Goal: Transaction & Acquisition: Subscribe to service/newsletter

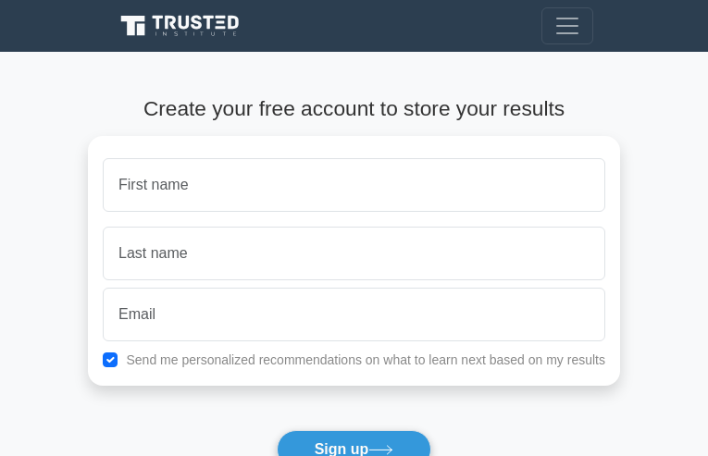
type input "wuMKXEhRgKmai"
type input "EOajJnCsSOozw"
type input "sharron.arrington1@piedmont.org"
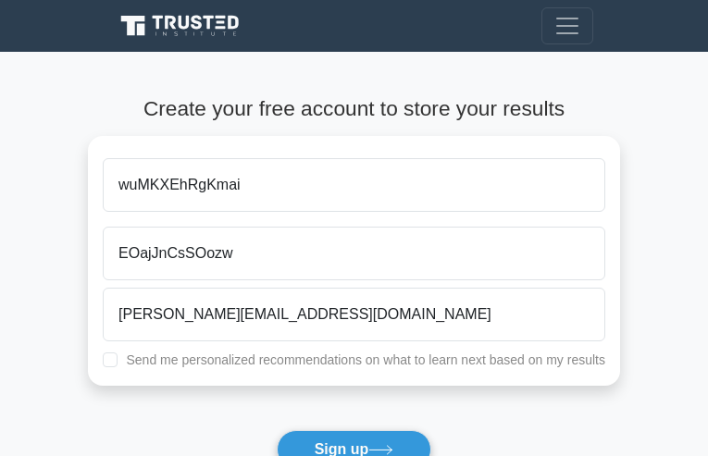
checkbox input "true"
